Goal: Book appointment/travel/reservation

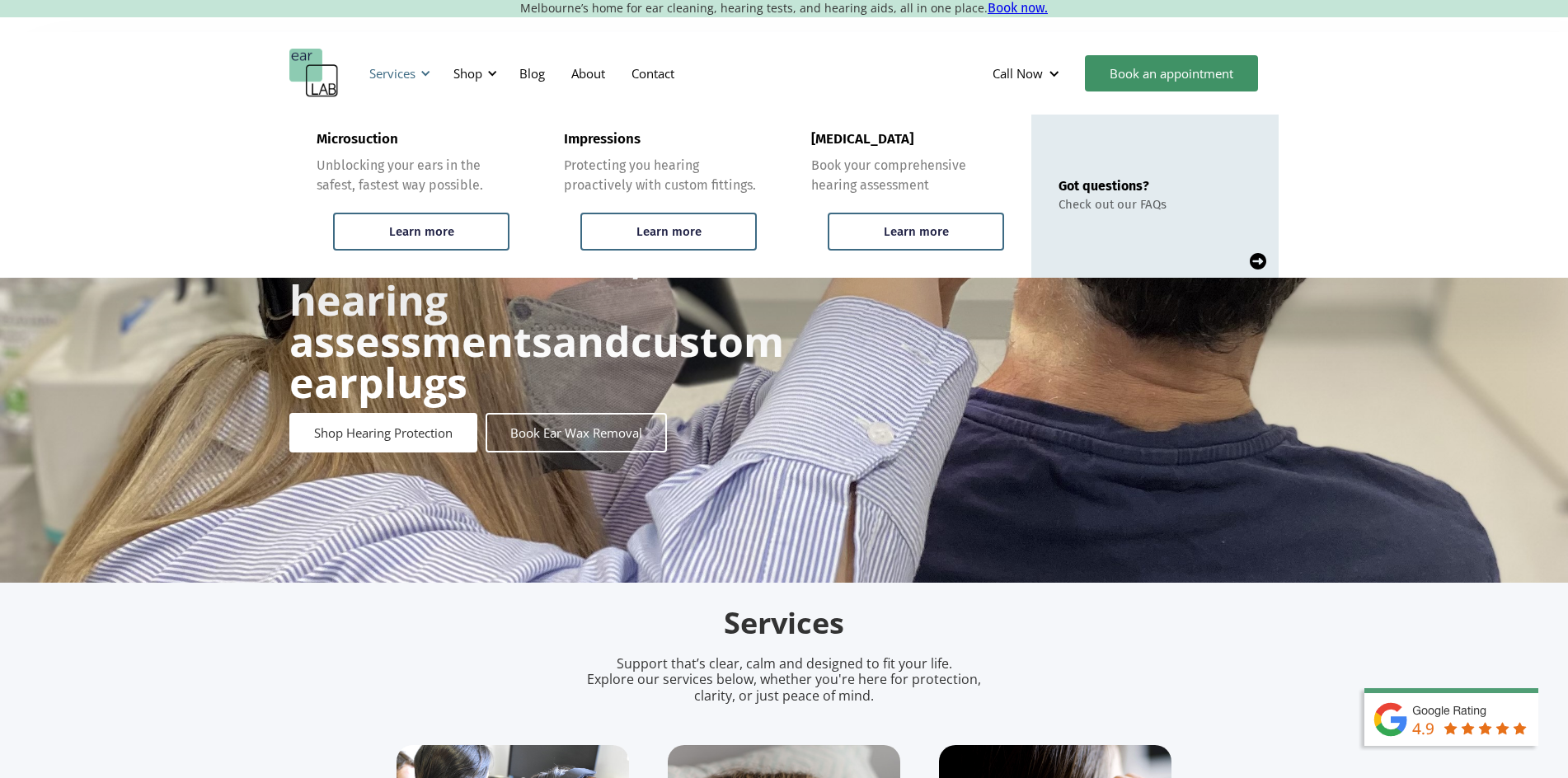
click at [413, 70] on div "Services" at bounding box center [392, 74] width 46 height 17
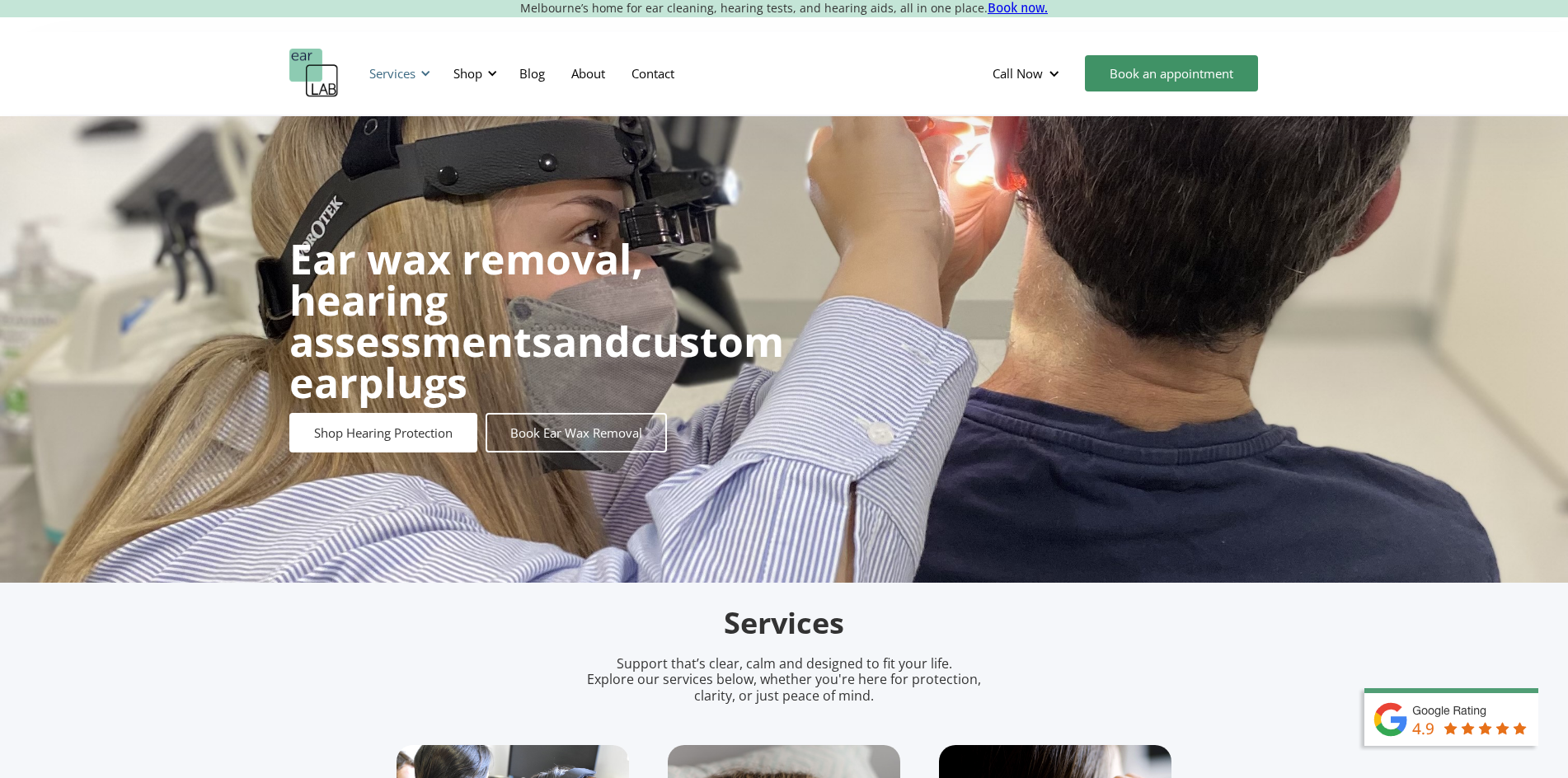
click at [413, 70] on div "Services" at bounding box center [392, 74] width 46 height 17
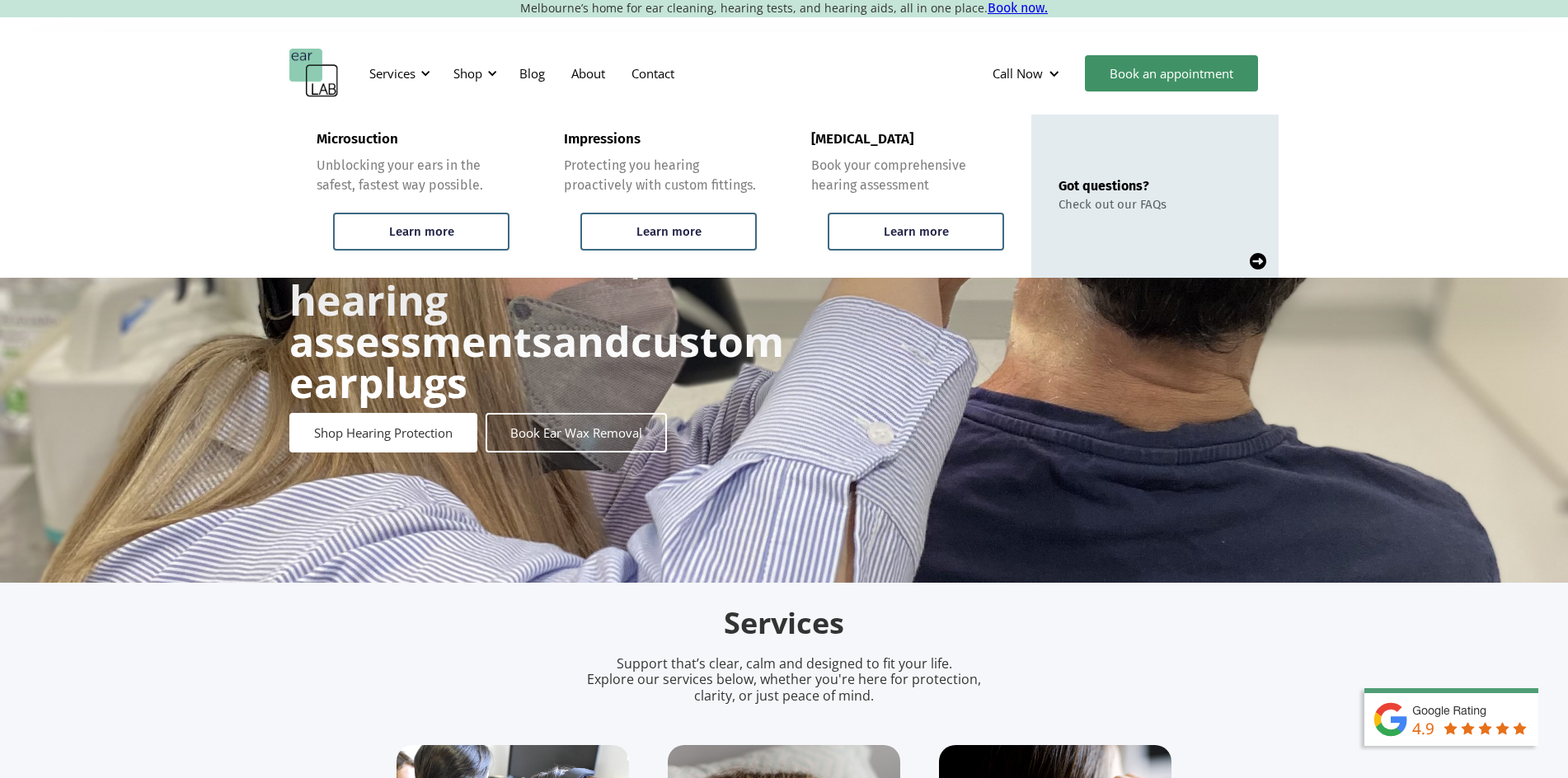
click at [285, 362] on div "Ear wax removal, hearing assessments and custom earplugs Shop Hearing Protectio…" at bounding box center [784, 349] width 1568 height 467
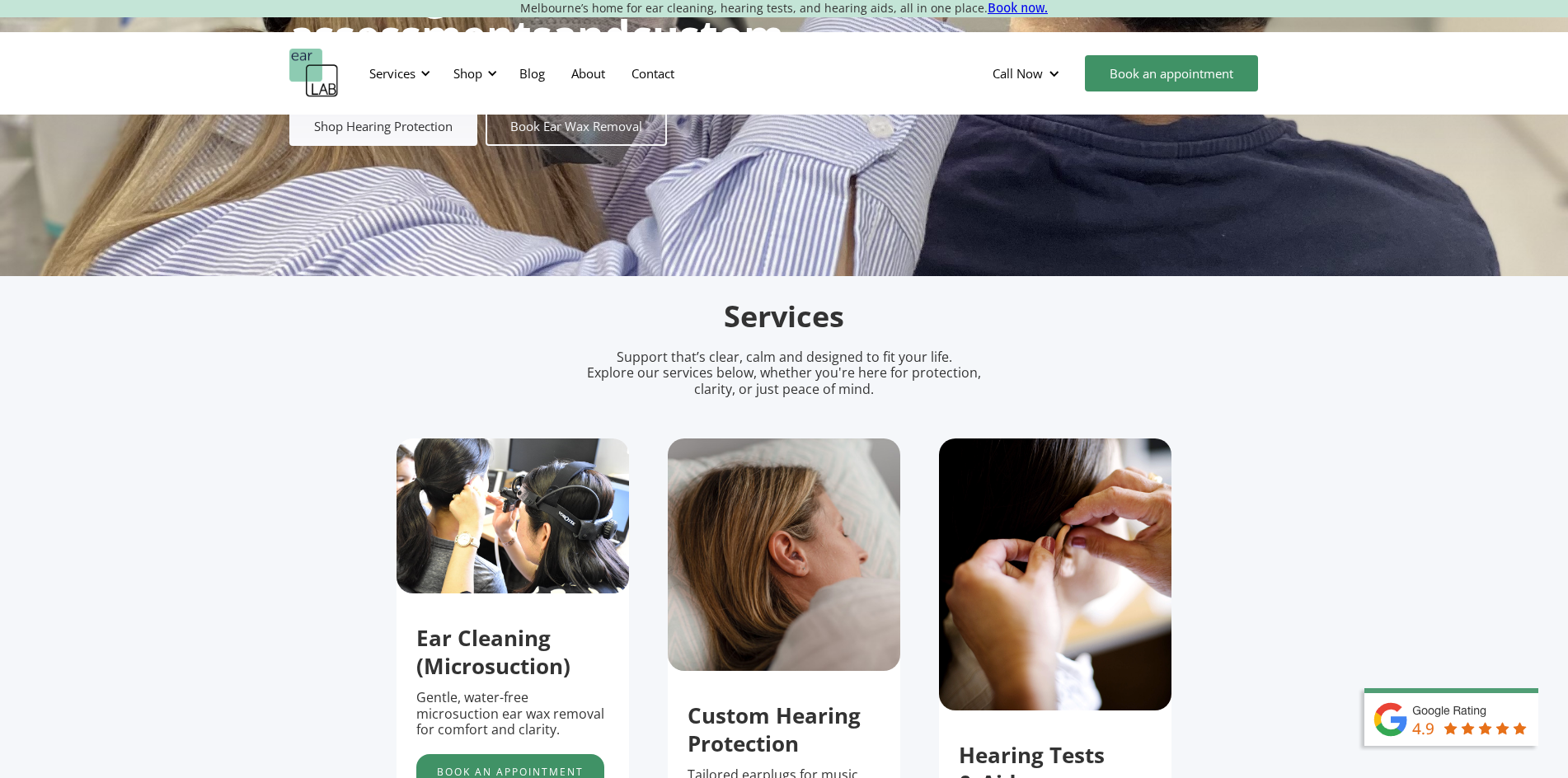
scroll to position [576, 0]
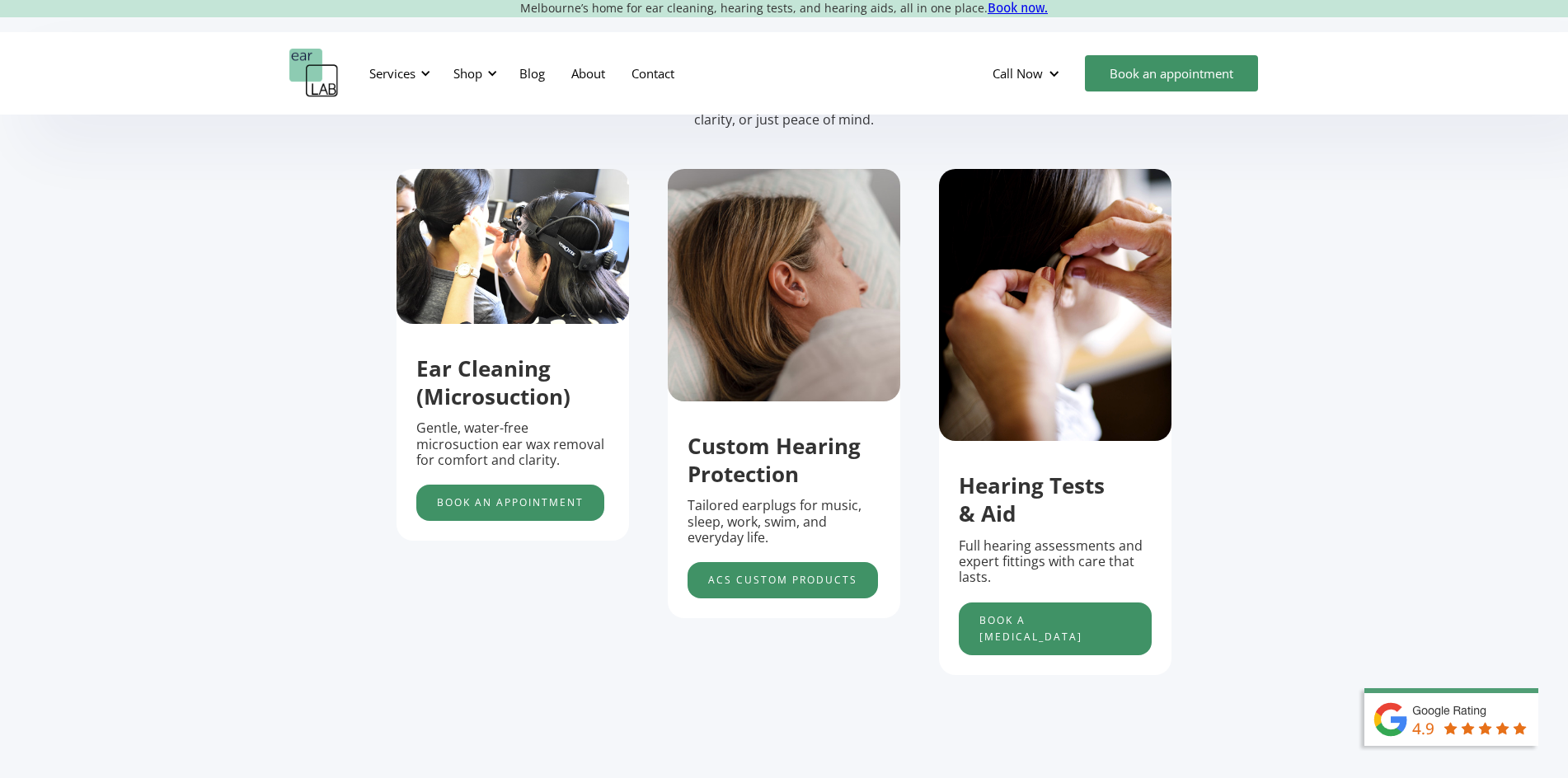
click at [1044, 506] on strong "Hearing Tests & Aid" at bounding box center [1032, 499] width 146 height 58
click at [1036, 630] on link "Book a [MEDICAL_DATA]" at bounding box center [1055, 630] width 193 height 53
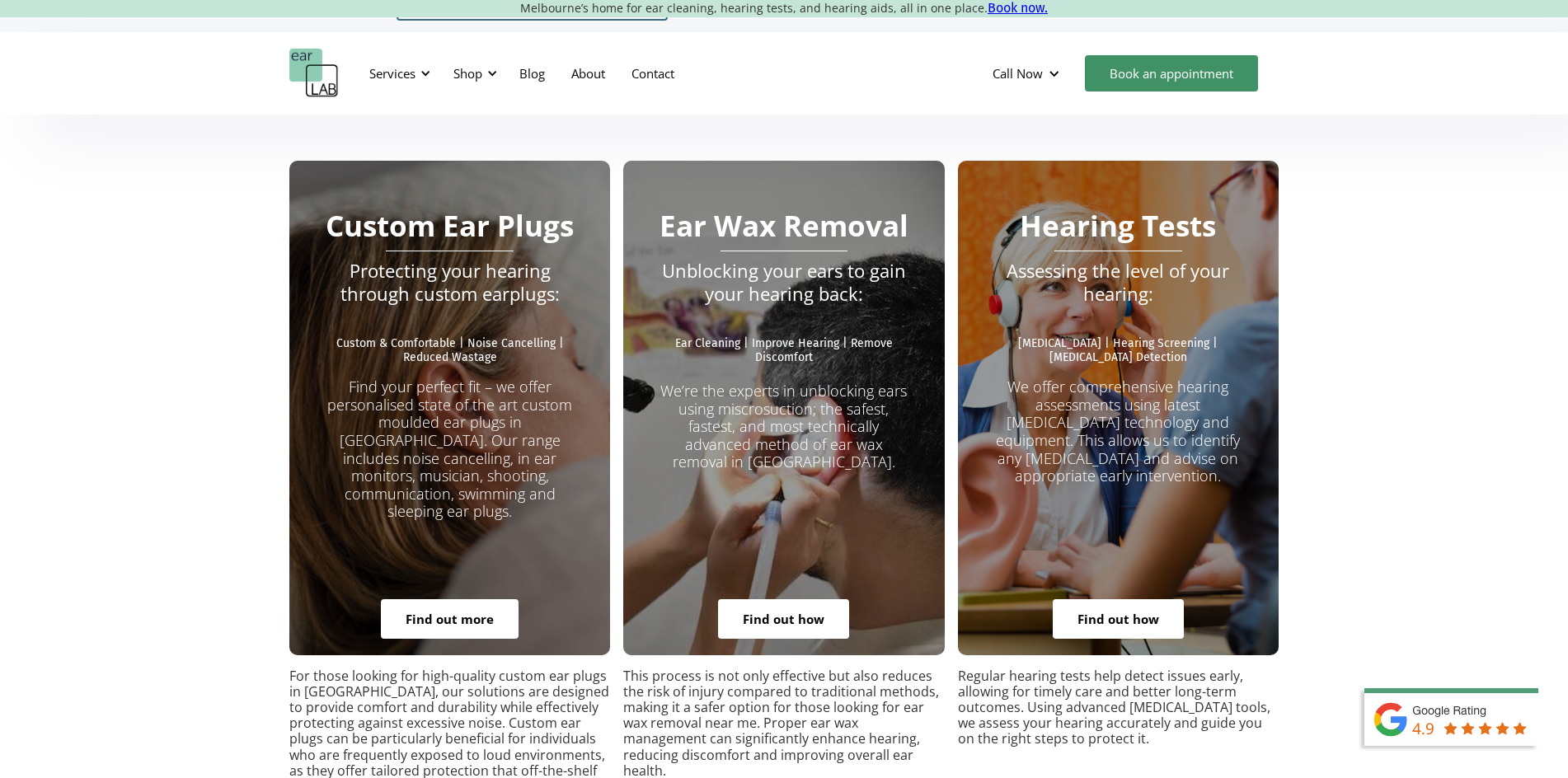
scroll to position [2953, 0]
